Goal: Transaction & Acquisition: Purchase product/service

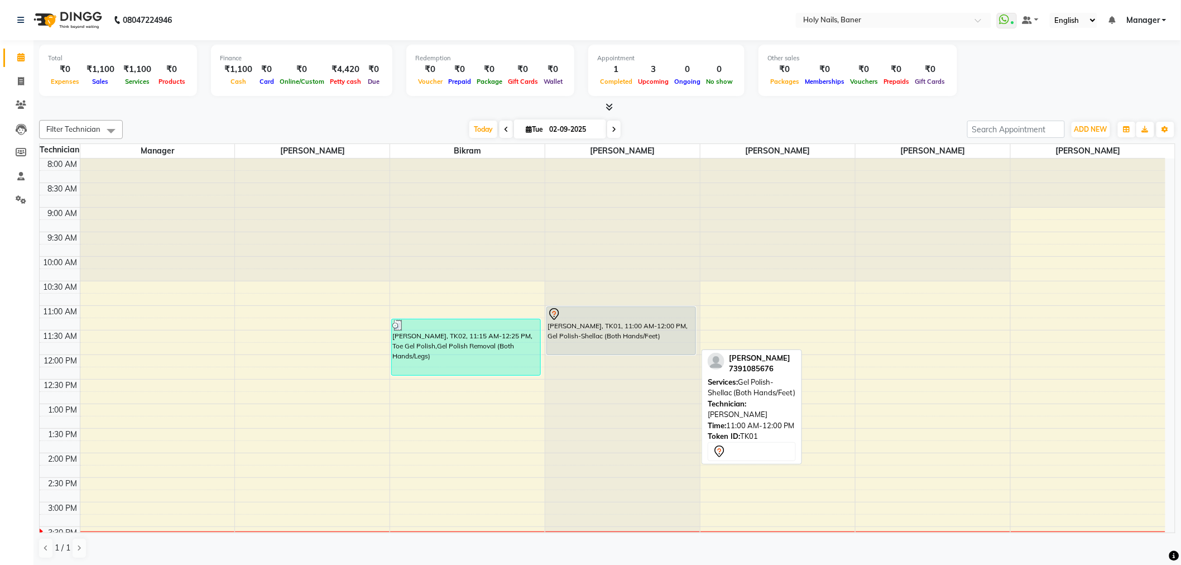
click at [601, 328] on div "[PERSON_NAME], TK01, 11:00 AM-12:00 PM, Gel Polish-Shellac (Both Hands/Feet)" at bounding box center [621, 330] width 148 height 47
select select "7"
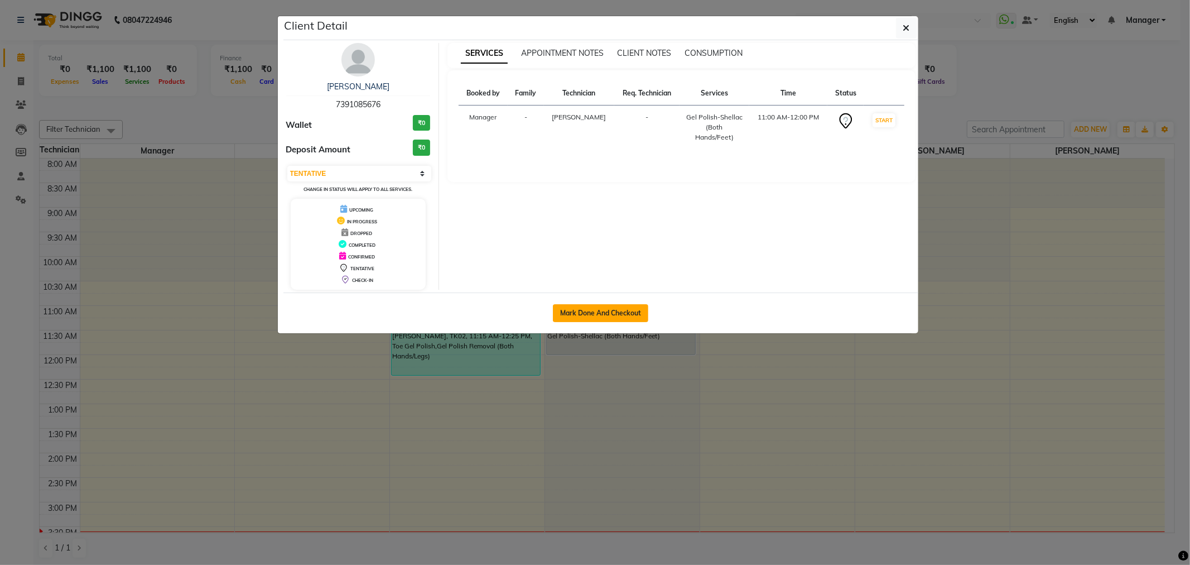
click at [614, 311] on button "Mark Done And Checkout" at bounding box center [600, 313] width 95 height 18
select select "service"
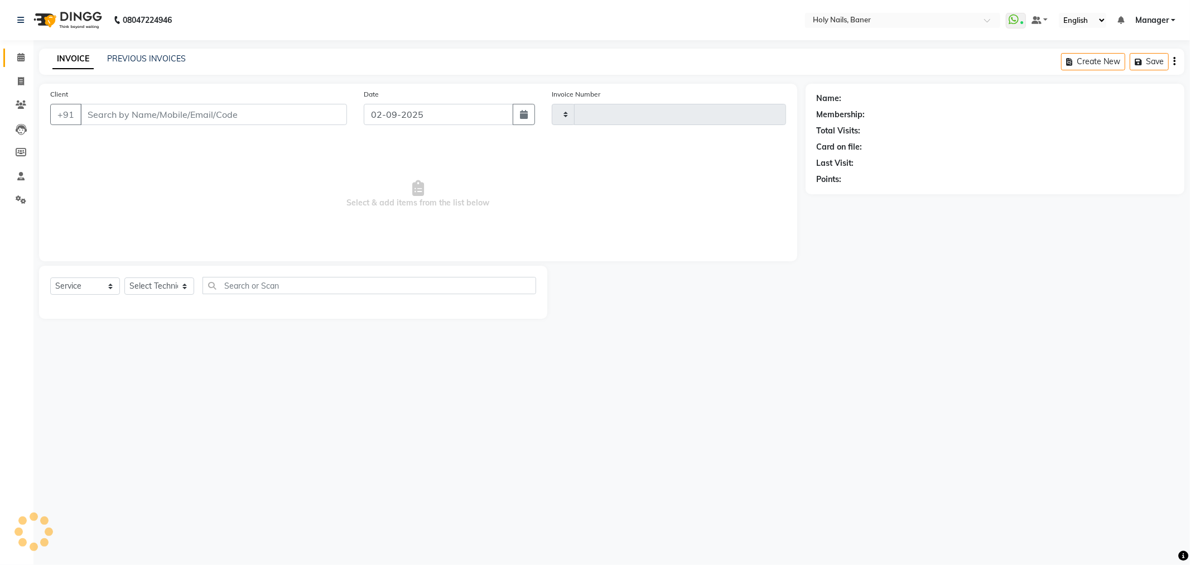
type input "0907"
select select "5445"
type input "73******76"
select select "36620"
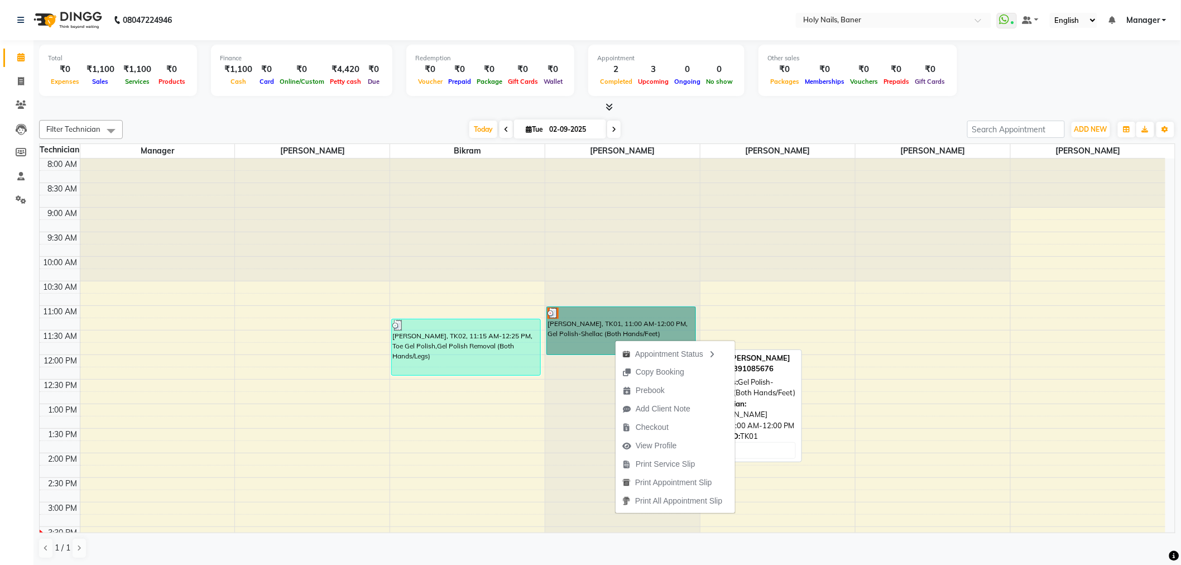
click at [587, 318] on link "[PERSON_NAME], TK01, 11:00 AM-12:00 PM, Gel Polish-Shellac (Both Hands/Feet)" at bounding box center [621, 330] width 150 height 49
select select "3"
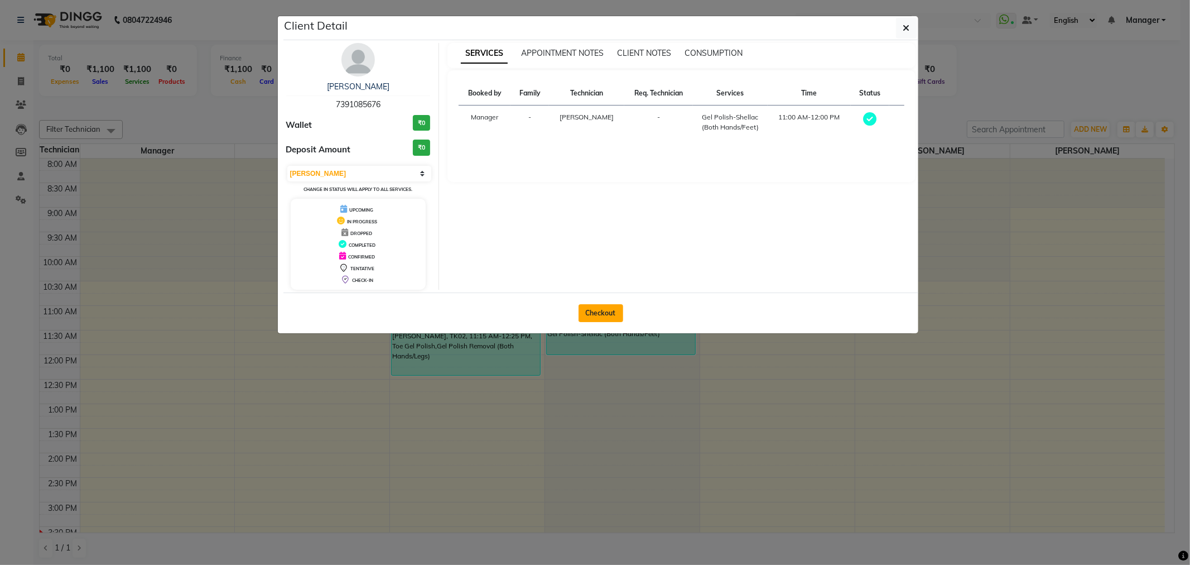
click at [596, 314] on button "Checkout" at bounding box center [601, 313] width 45 height 18
select select "5445"
select select "service"
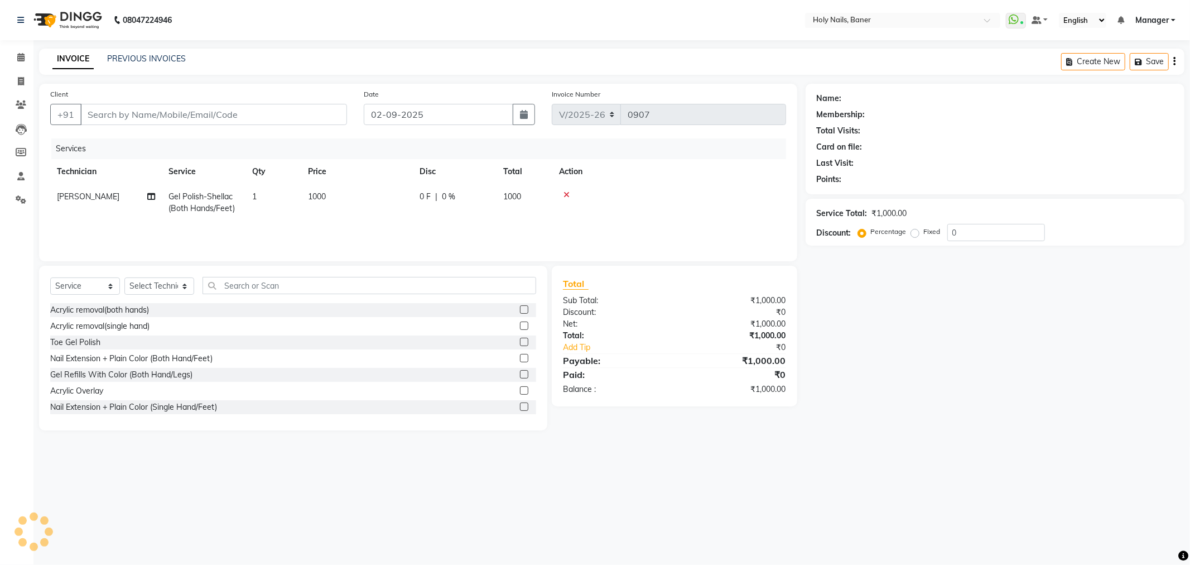
type input "73******76"
select select "36620"
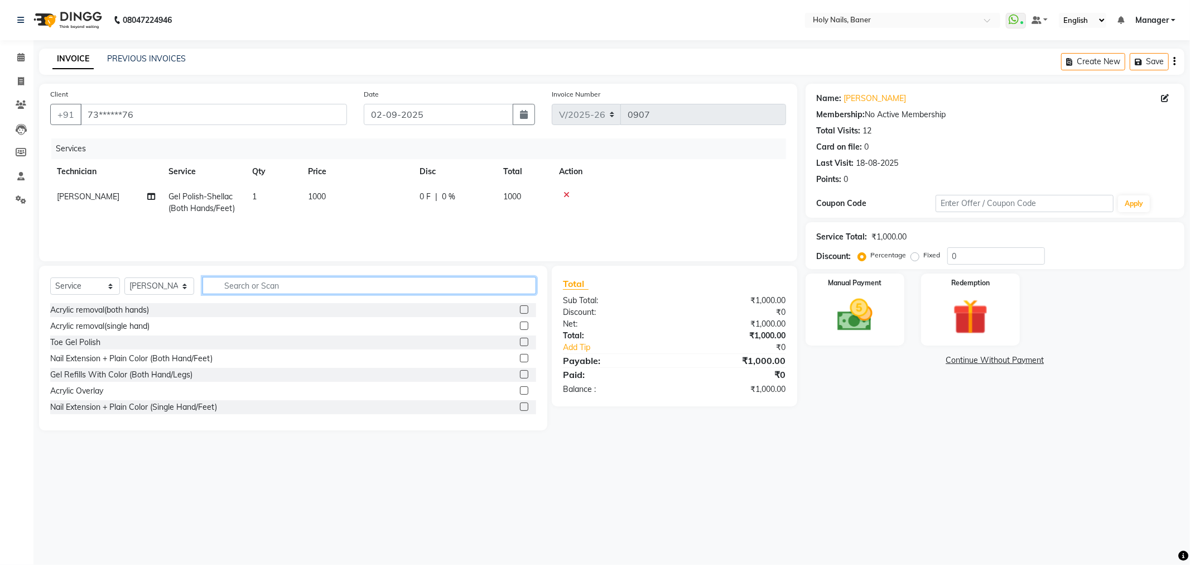
click at [319, 280] on input "text" at bounding box center [370, 285] width 334 height 17
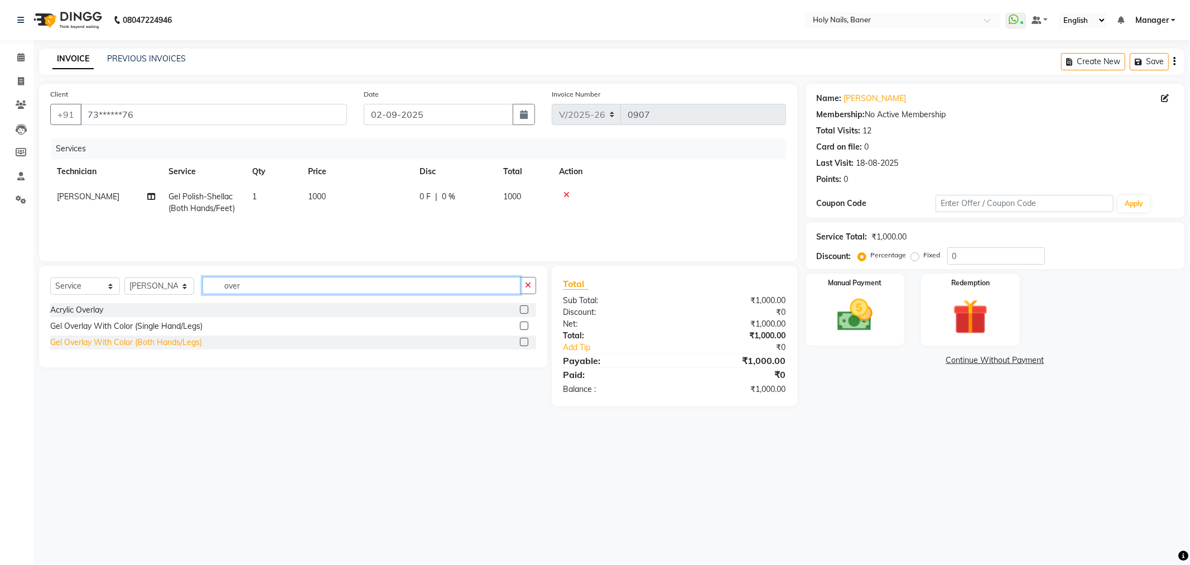
type input "over"
click at [108, 343] on div "Gel Overlay With Color (Both Hands/Legs)" at bounding box center [126, 342] width 152 height 12
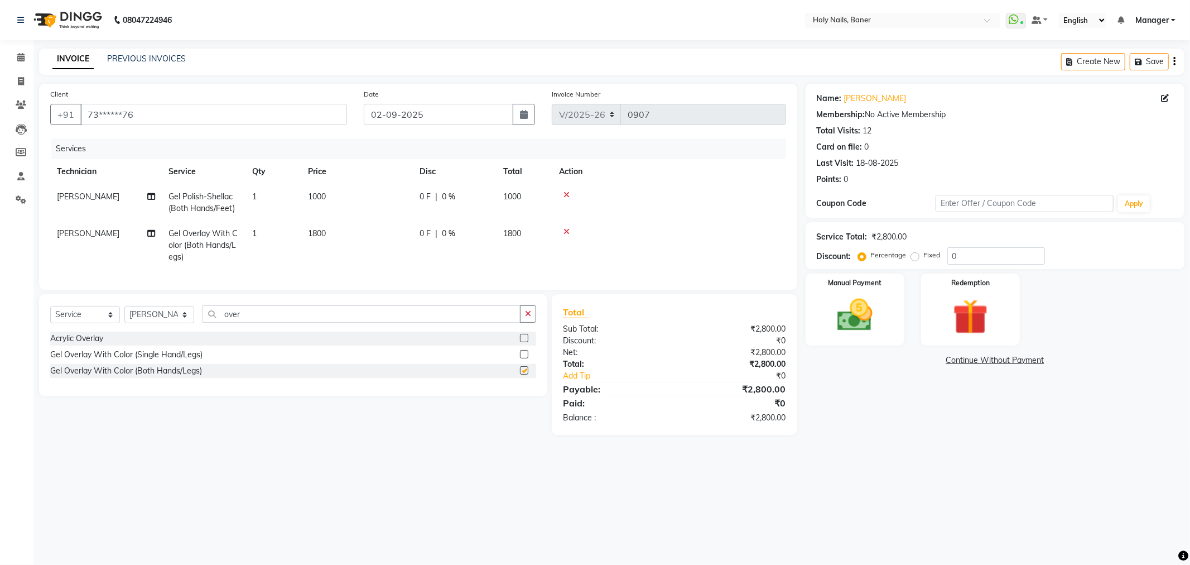
checkbox input "false"
click at [566, 191] on icon at bounding box center [567, 195] width 6 height 8
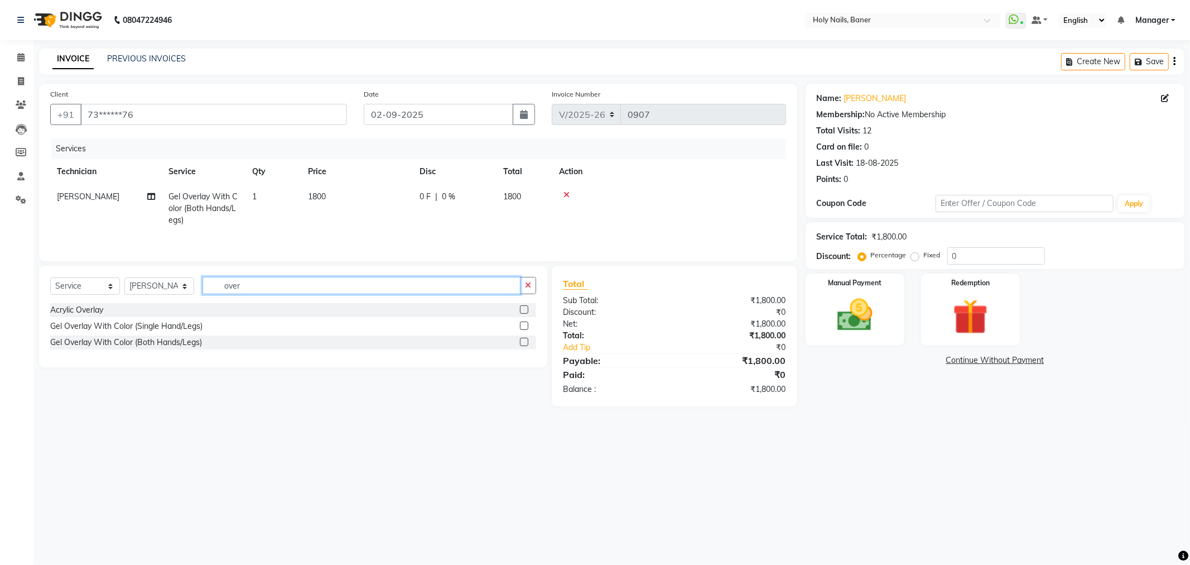
click at [285, 283] on input "over" at bounding box center [362, 285] width 318 height 17
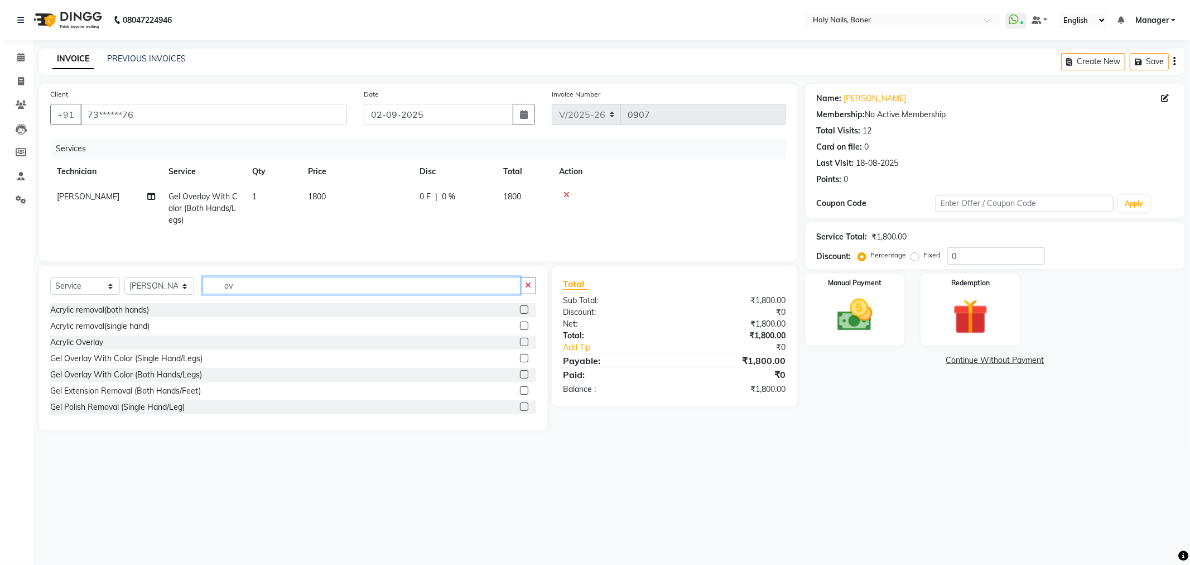
type input "o"
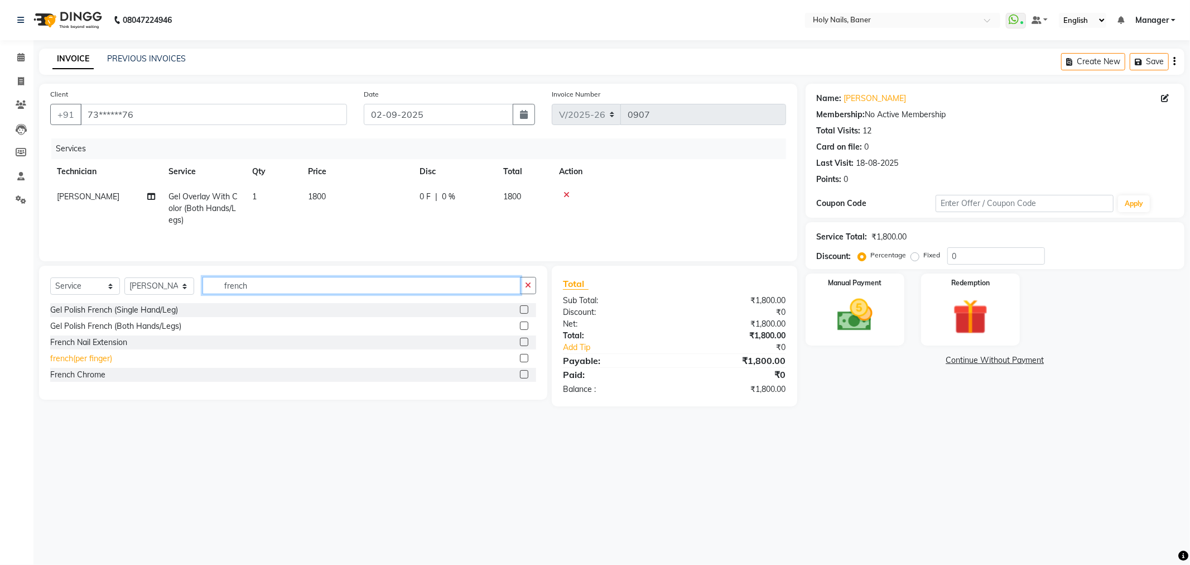
type input "french"
click at [68, 359] on div "french(per finger)" at bounding box center [81, 359] width 62 height 12
checkbox input "false"
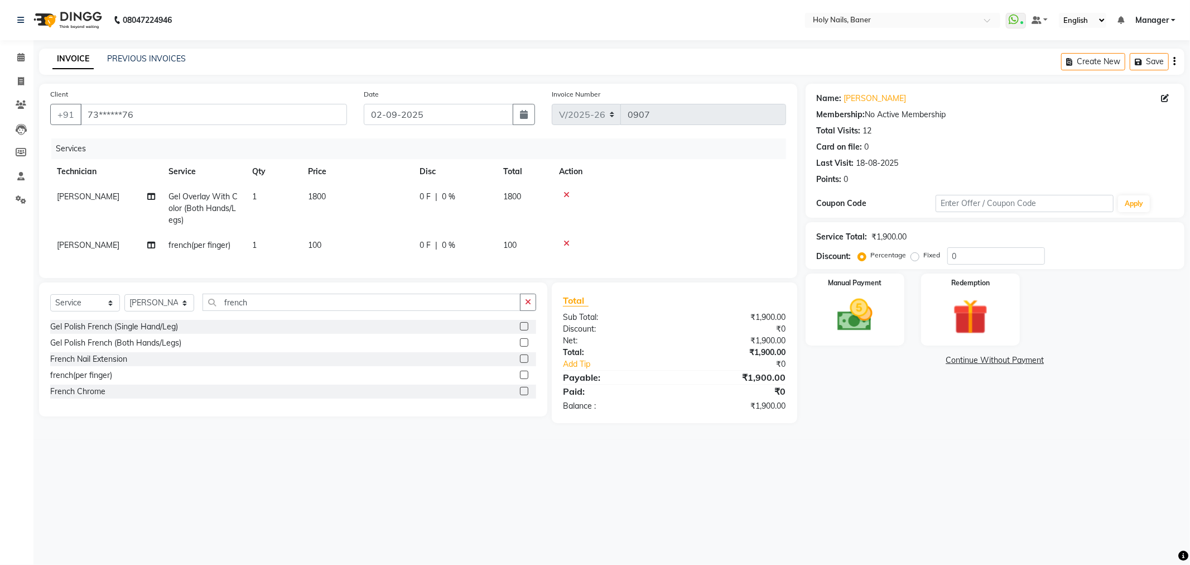
click at [265, 241] on td "1" at bounding box center [274, 245] width 56 height 25
select select "36620"
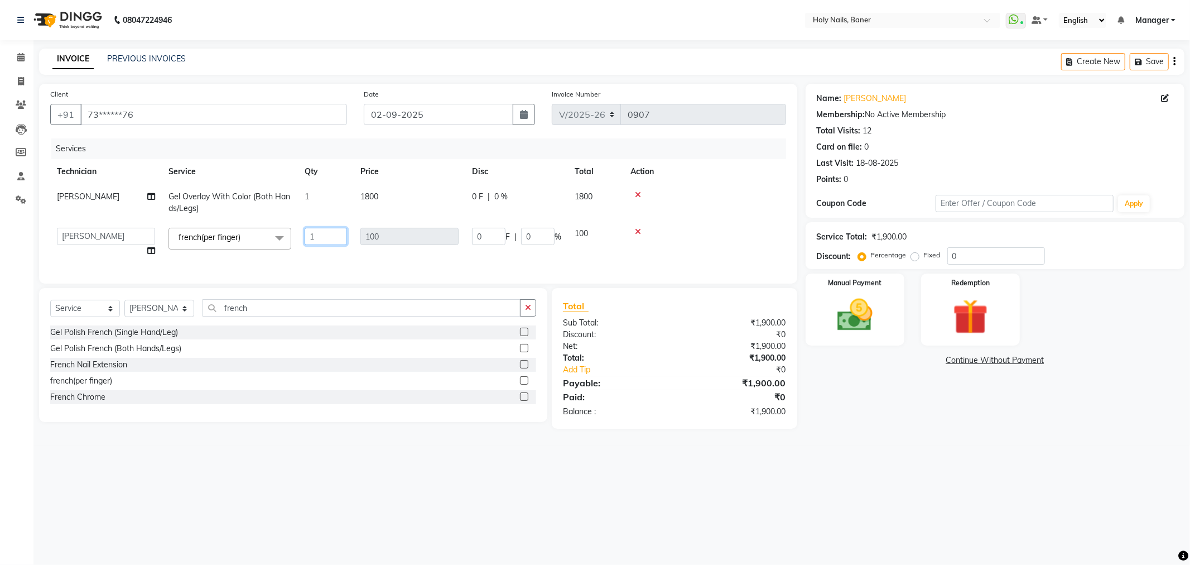
click at [342, 234] on input "1" at bounding box center [326, 236] width 42 height 17
type input "10"
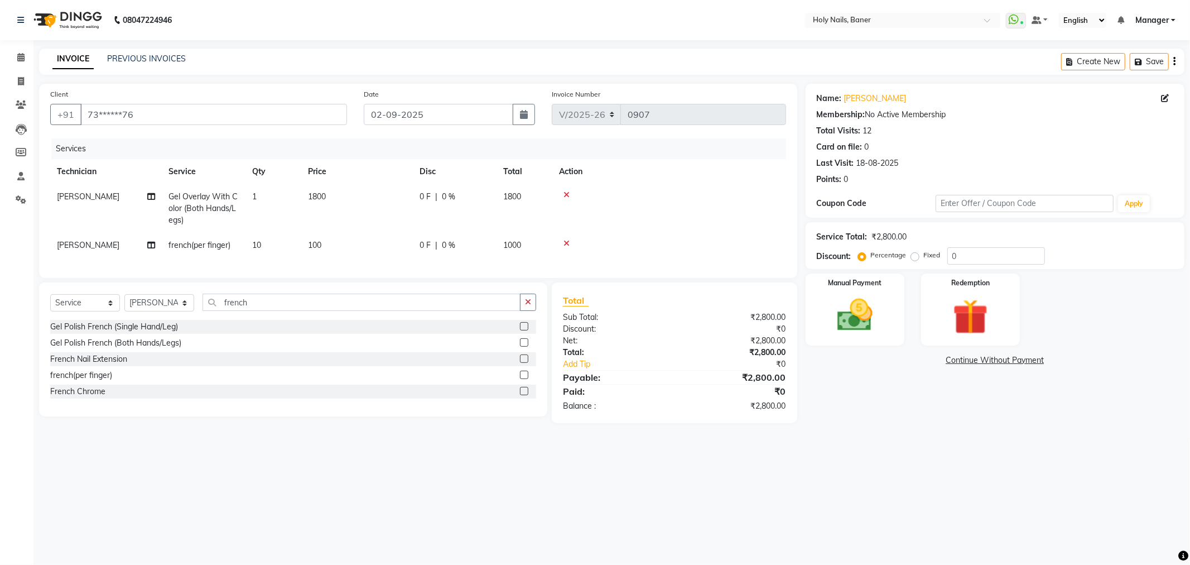
click at [711, 230] on tbody "[PERSON_NAME] With Color (Both Hands/Legs) 1 1800 0 F | 0 % 1800 [PERSON_NAME](…" at bounding box center [418, 221] width 736 height 74
click at [423, 196] on span "0 F" at bounding box center [425, 197] width 11 height 12
select select "36620"
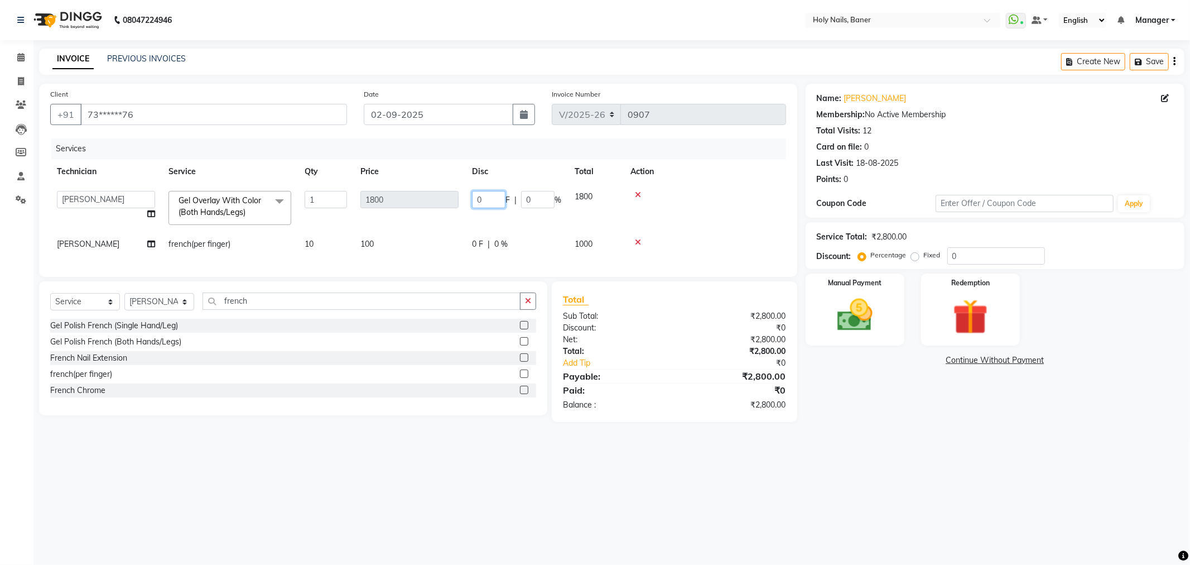
click at [487, 198] on input "0" at bounding box center [488, 199] width 33 height 17
type input "300"
click at [719, 222] on td at bounding box center [705, 207] width 162 height 47
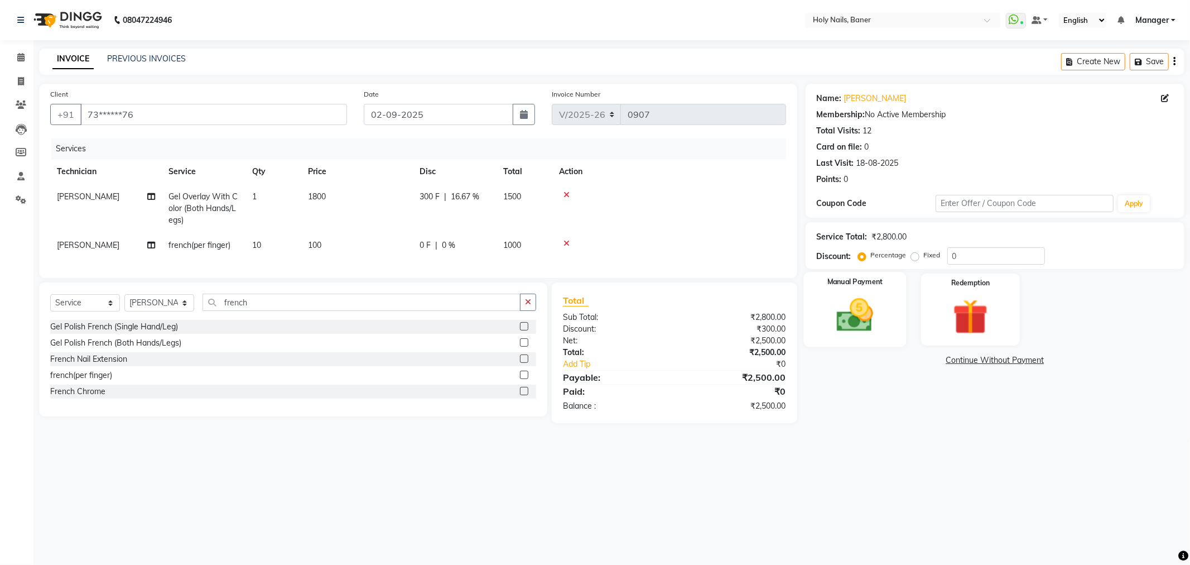
click at [852, 315] on img at bounding box center [855, 315] width 60 height 42
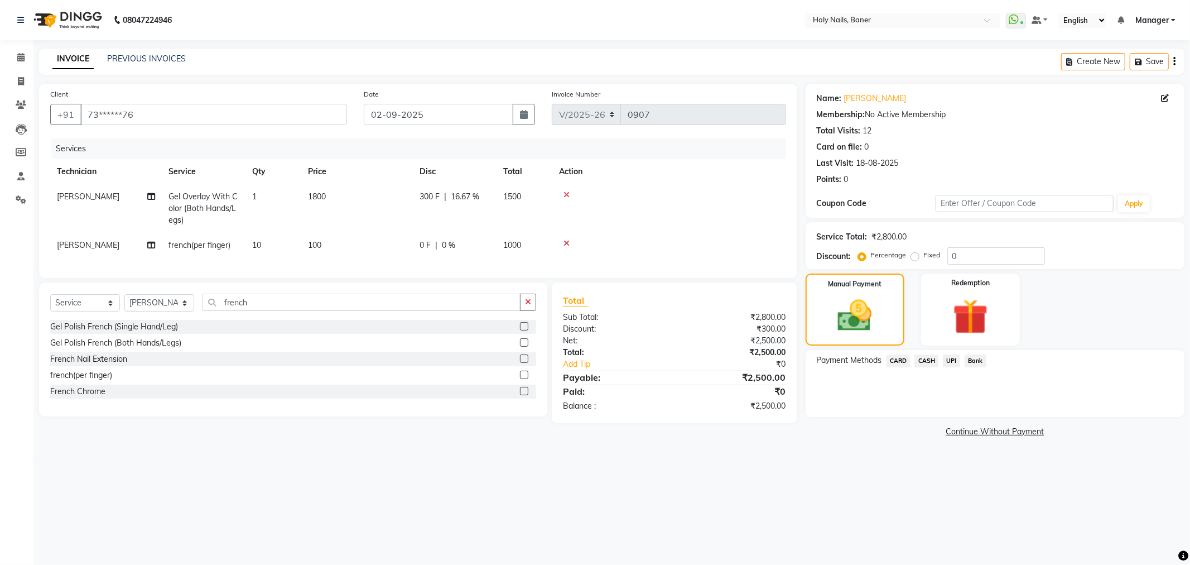
click at [900, 360] on span "CARD" at bounding box center [899, 360] width 24 height 13
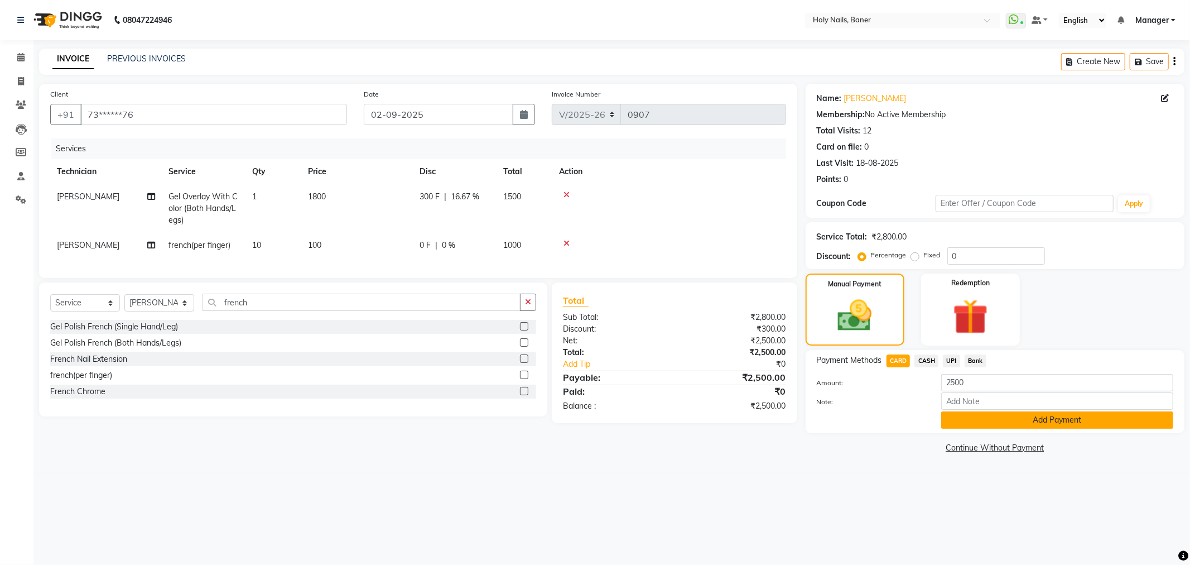
click at [1040, 420] on button "Add Payment" at bounding box center [1057, 419] width 232 height 17
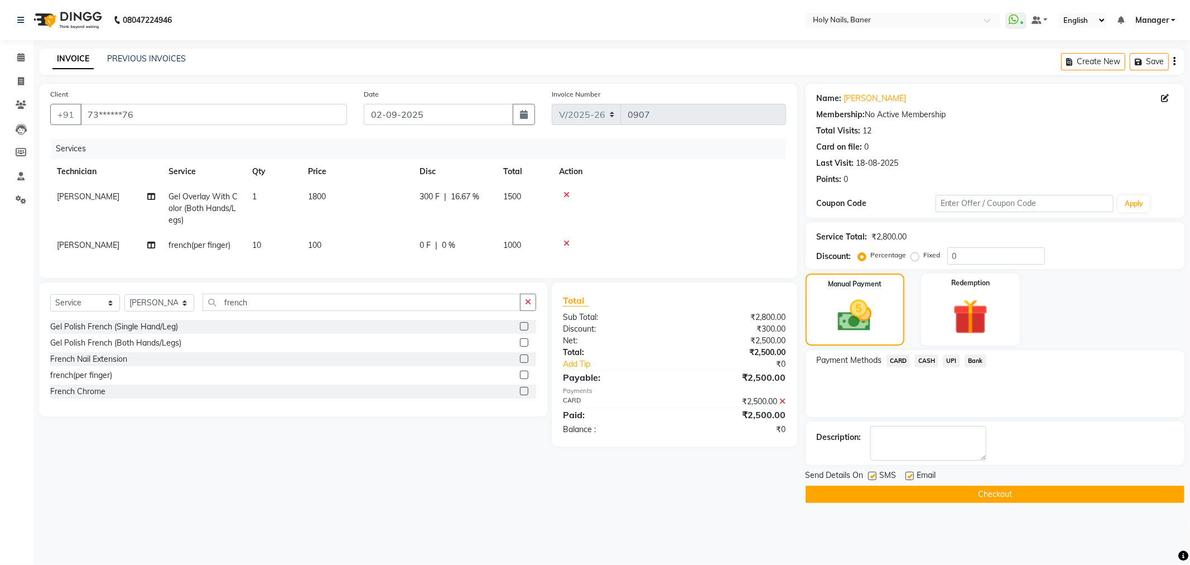
click at [975, 492] on button "Checkout" at bounding box center [995, 493] width 379 height 17
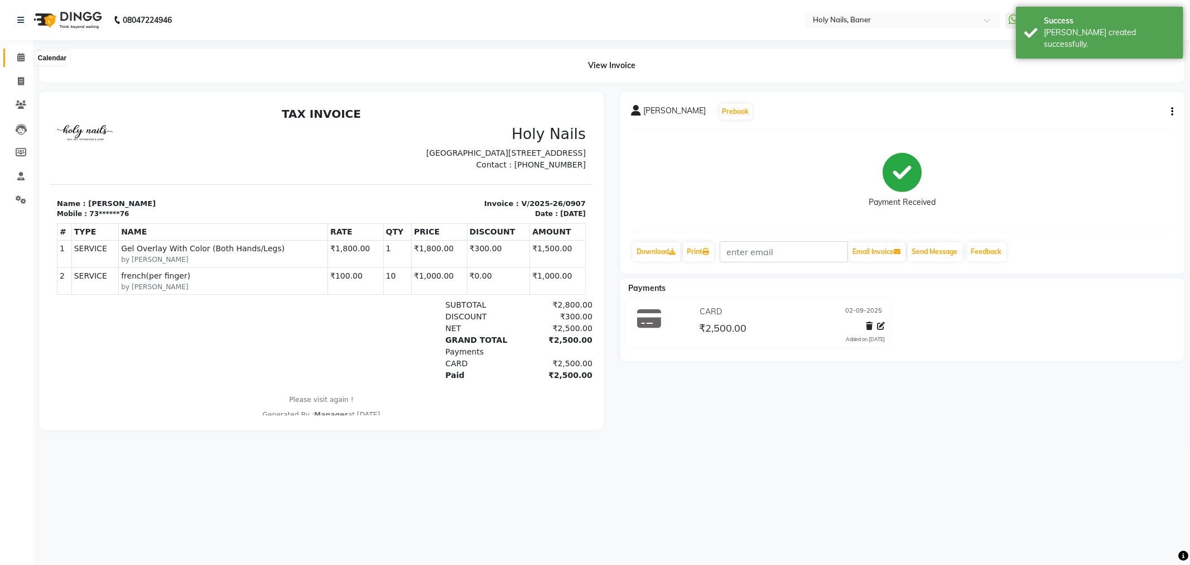
click at [17, 52] on span at bounding box center [21, 57] width 20 height 13
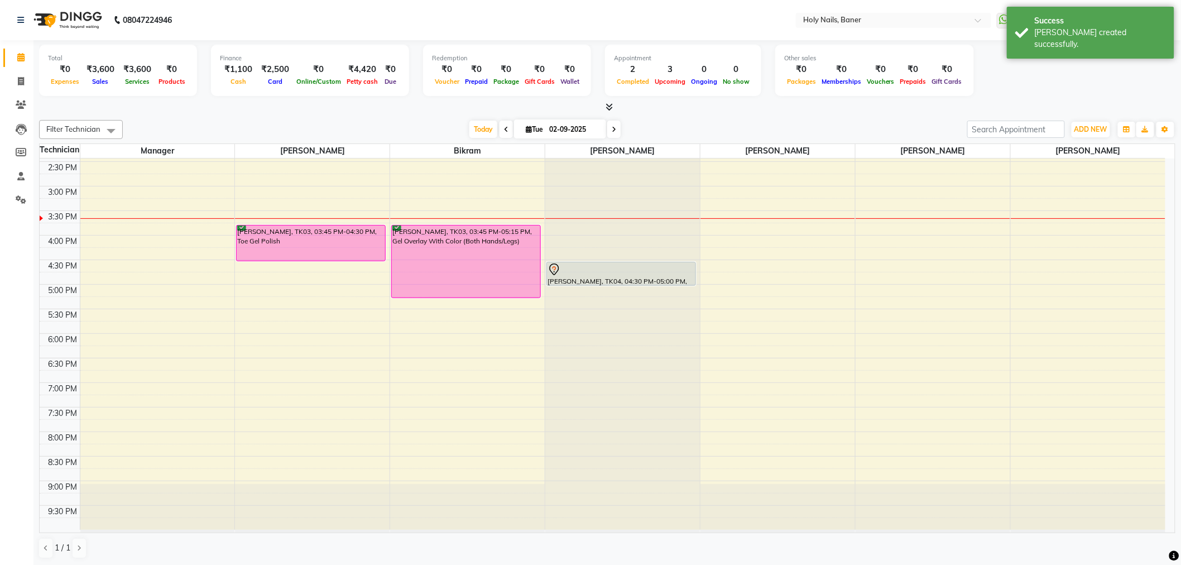
scroll to position [316, 0]
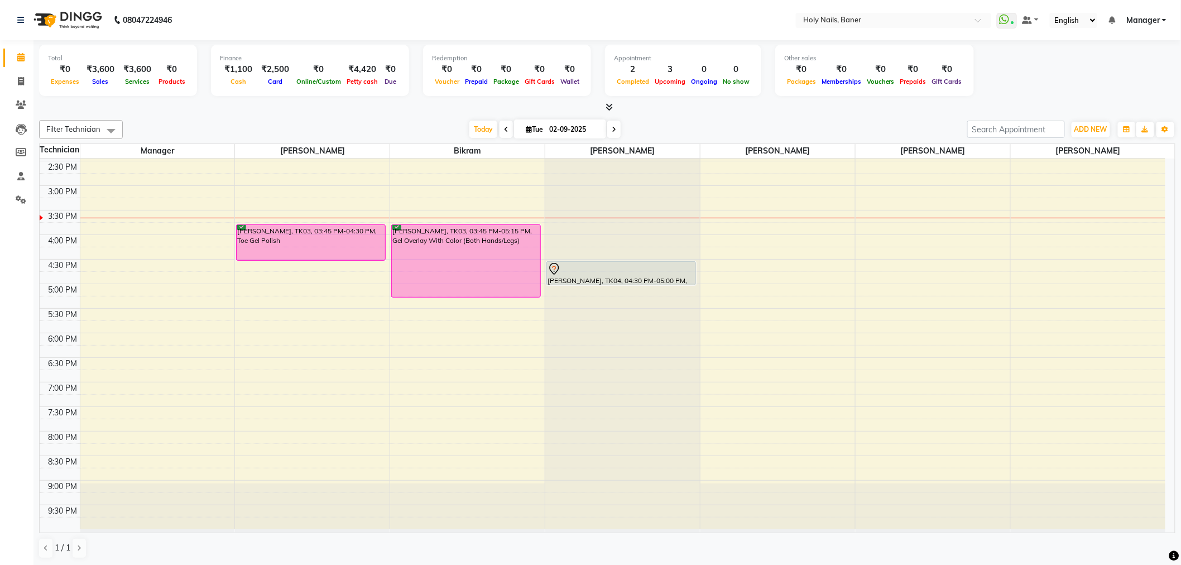
click at [611, 107] on icon at bounding box center [609, 107] width 7 height 8
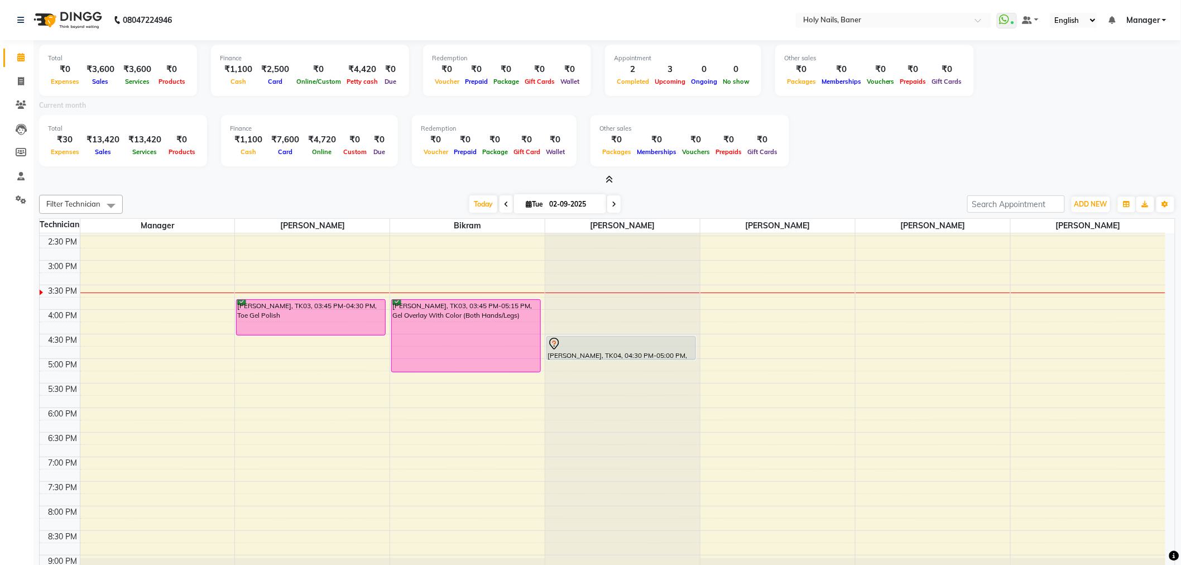
click at [609, 176] on icon at bounding box center [609, 179] width 7 height 8
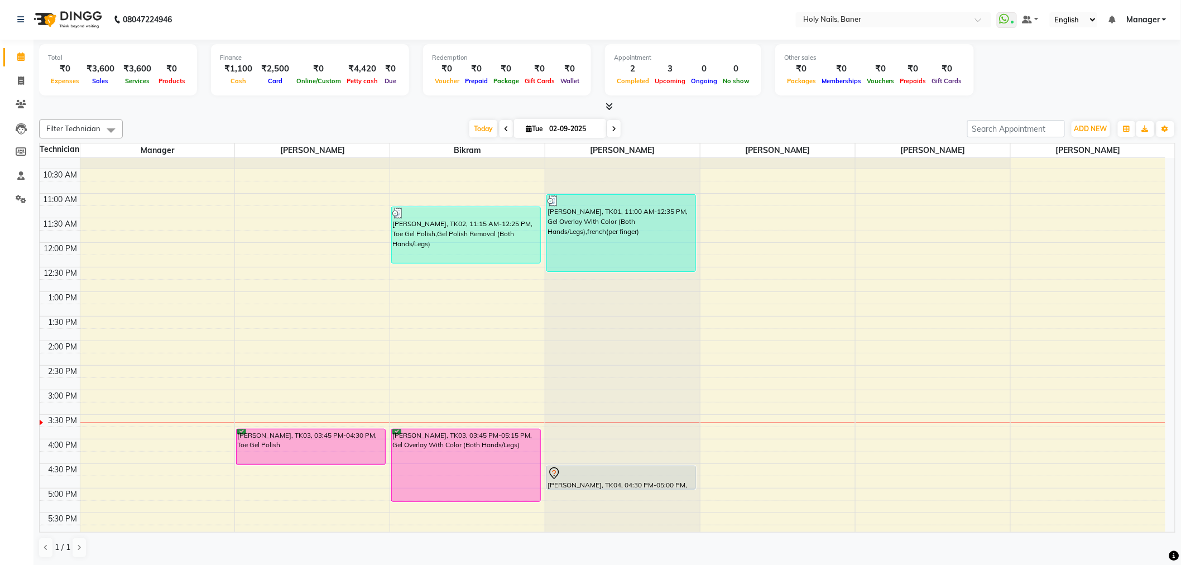
scroll to position [131, 0]
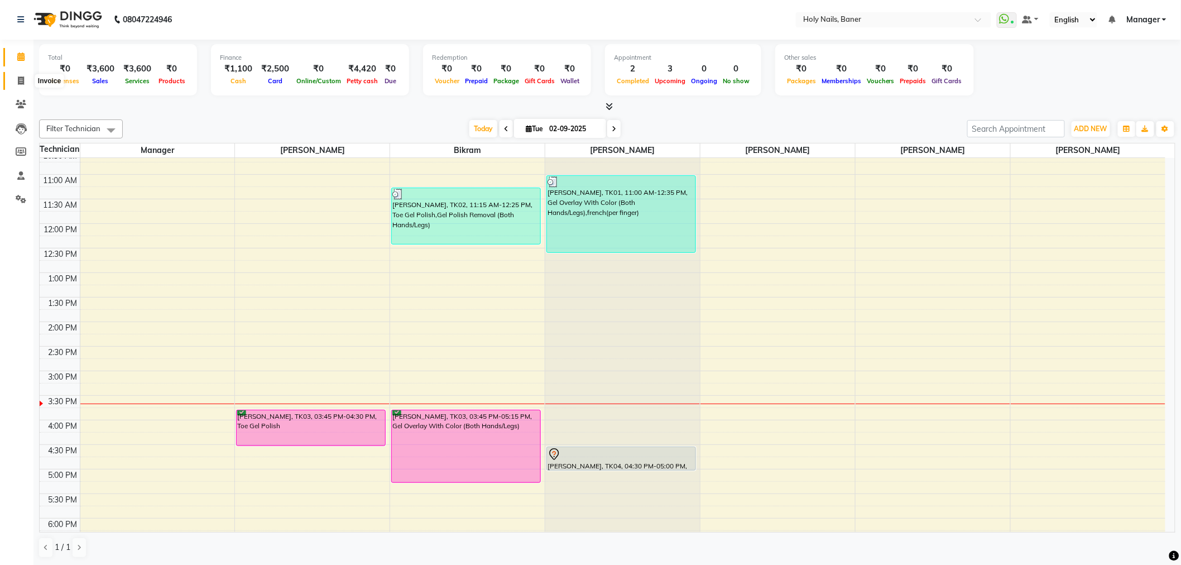
click at [22, 78] on icon at bounding box center [21, 80] width 6 height 8
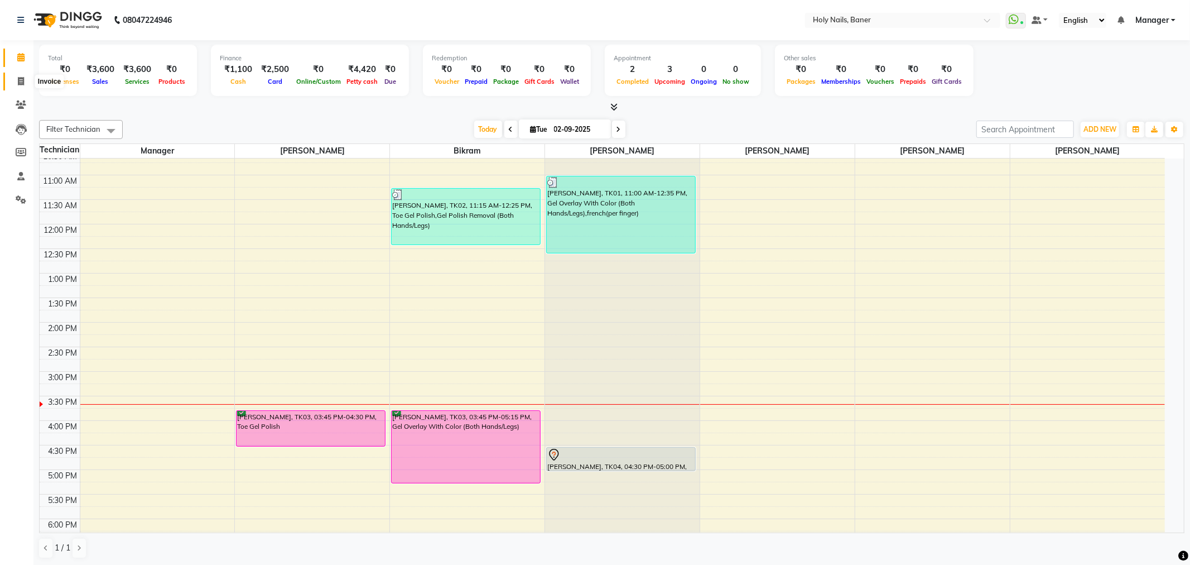
select select "5445"
select select "service"
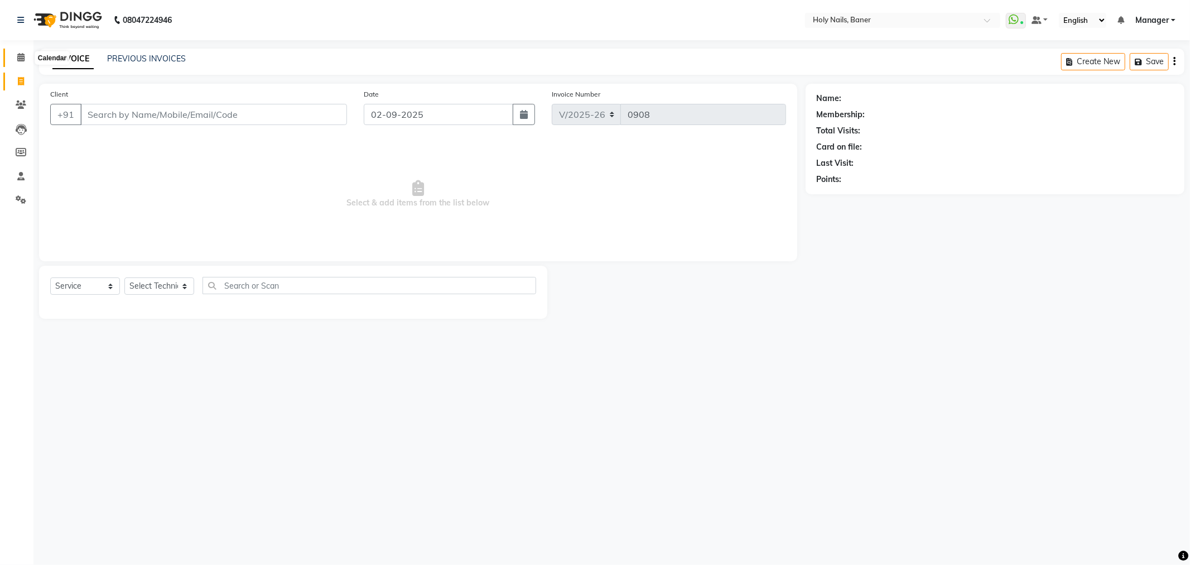
click at [19, 56] on icon at bounding box center [20, 57] width 7 height 8
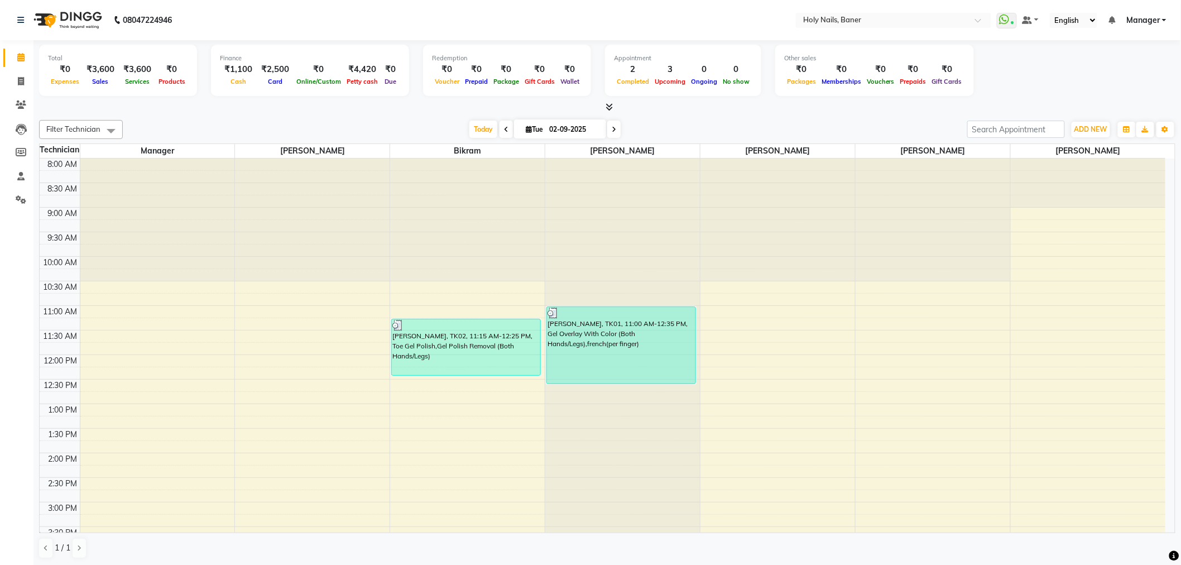
click at [17, 256] on div "Calendar Invoice Clients Leads Members Staff Settings Completed InProgress Upco…" at bounding box center [75, 290] width 151 height 517
click at [743, 121] on div "[DATE] [DATE]" at bounding box center [544, 129] width 833 height 17
